Goal: Transaction & Acquisition: Download file/media

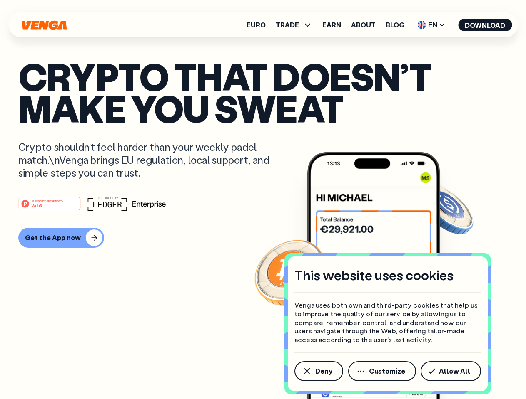
click at [263, 200] on div "#1 PRODUCT OF THE MONTH Web3" at bounding box center [262, 203] width 489 height 15
click at [318, 372] on span "Deny" at bounding box center [323, 371] width 17 height 7
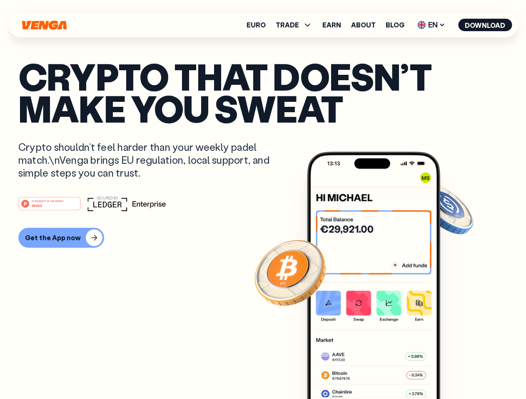
click at [382, 372] on img at bounding box center [373, 291] width 133 height 279
click at [452, 372] on article "Crypto that doesn’t make you sweat Crypto shouldn’t feel harder than your weekl…" at bounding box center [262, 216] width 489 height 312
click at [296, 25] on span "TRADE" at bounding box center [286, 25] width 23 height 7
click at [431, 25] on span "EN" at bounding box center [431, 24] width 34 height 13
click at [485, 25] on button "Download" at bounding box center [485, 25] width 54 height 12
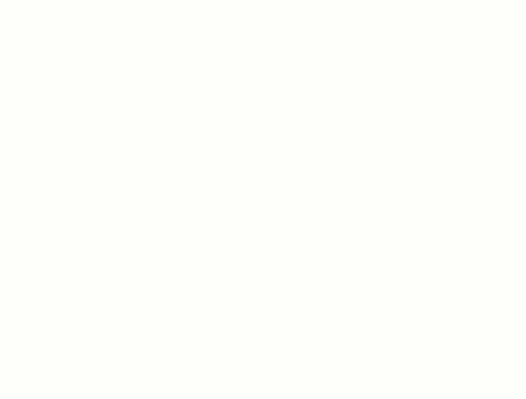
click at [263, 0] on html "This website uses cookies Venga uses both own and third-party cookies that help…" at bounding box center [263, 0] width 526 height 0
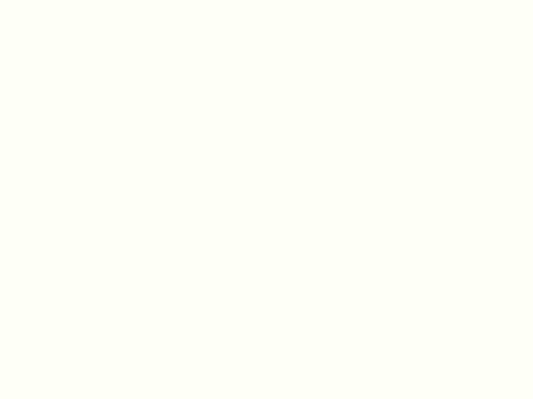
click at [60, 0] on html "This website uses cookies Venga uses both own and third-party cookies that help…" at bounding box center [266, 0] width 533 height 0
click at [51, 0] on html "This website uses cookies Venga uses both own and third-party cookies that help…" at bounding box center [266, 0] width 533 height 0
